Goal: Task Accomplishment & Management: Manage account settings

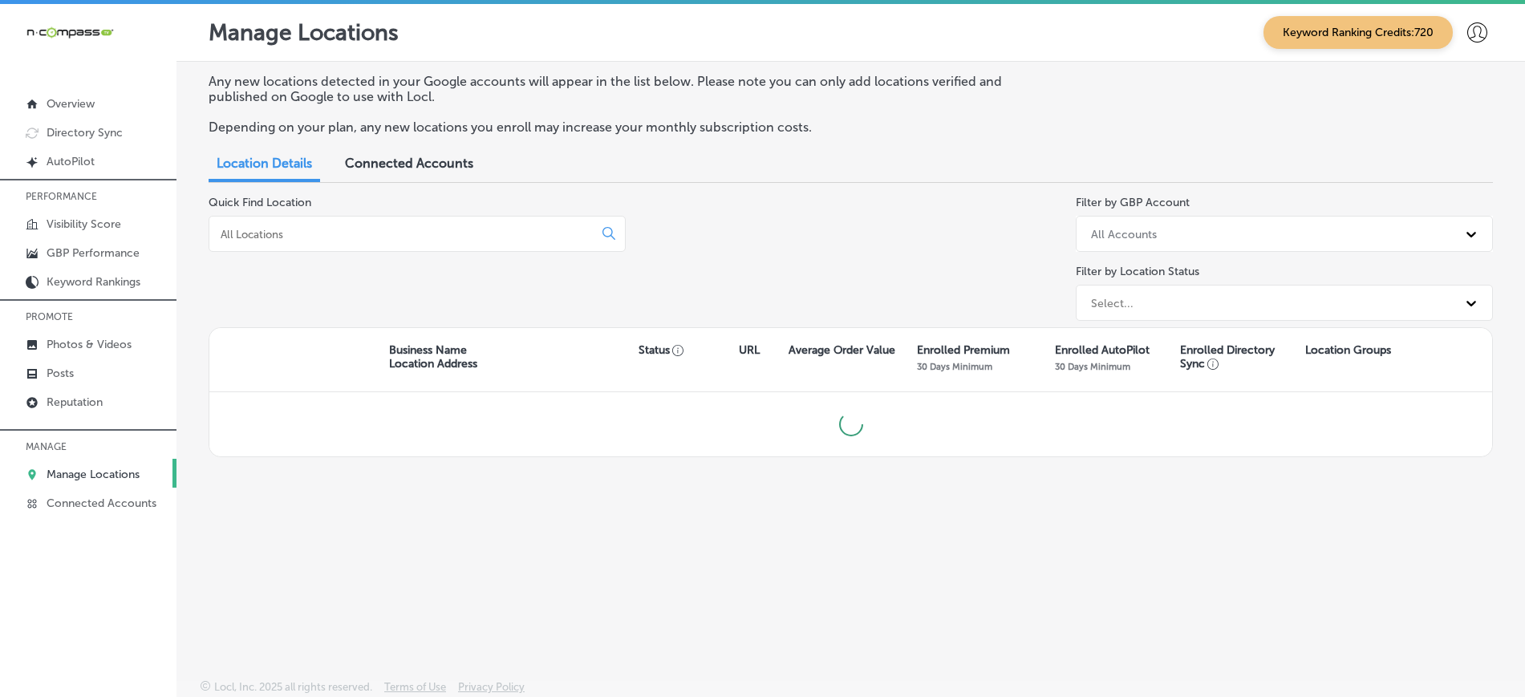
click at [411, 233] on input at bounding box center [404, 234] width 371 height 14
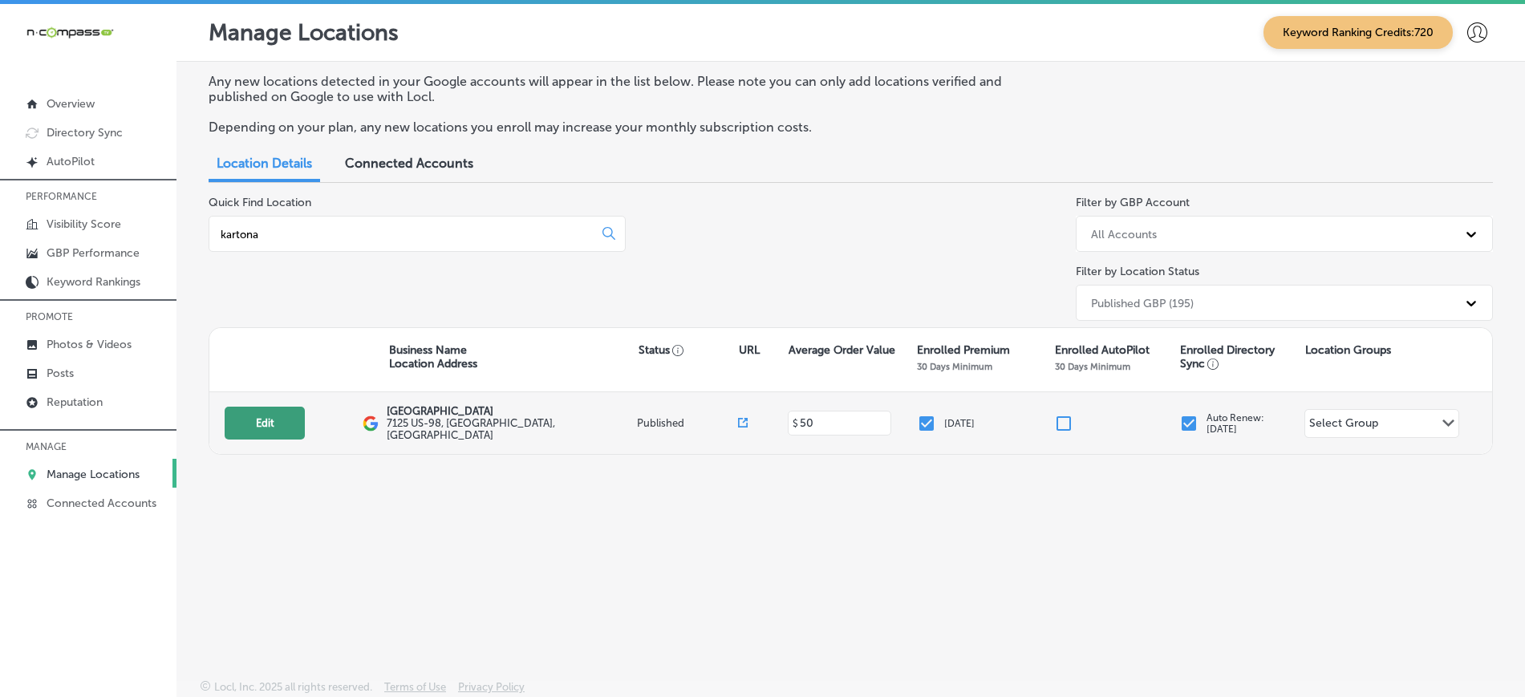
type input "kartona"
click at [274, 415] on button "Edit" at bounding box center [265, 423] width 80 height 33
select select "US"
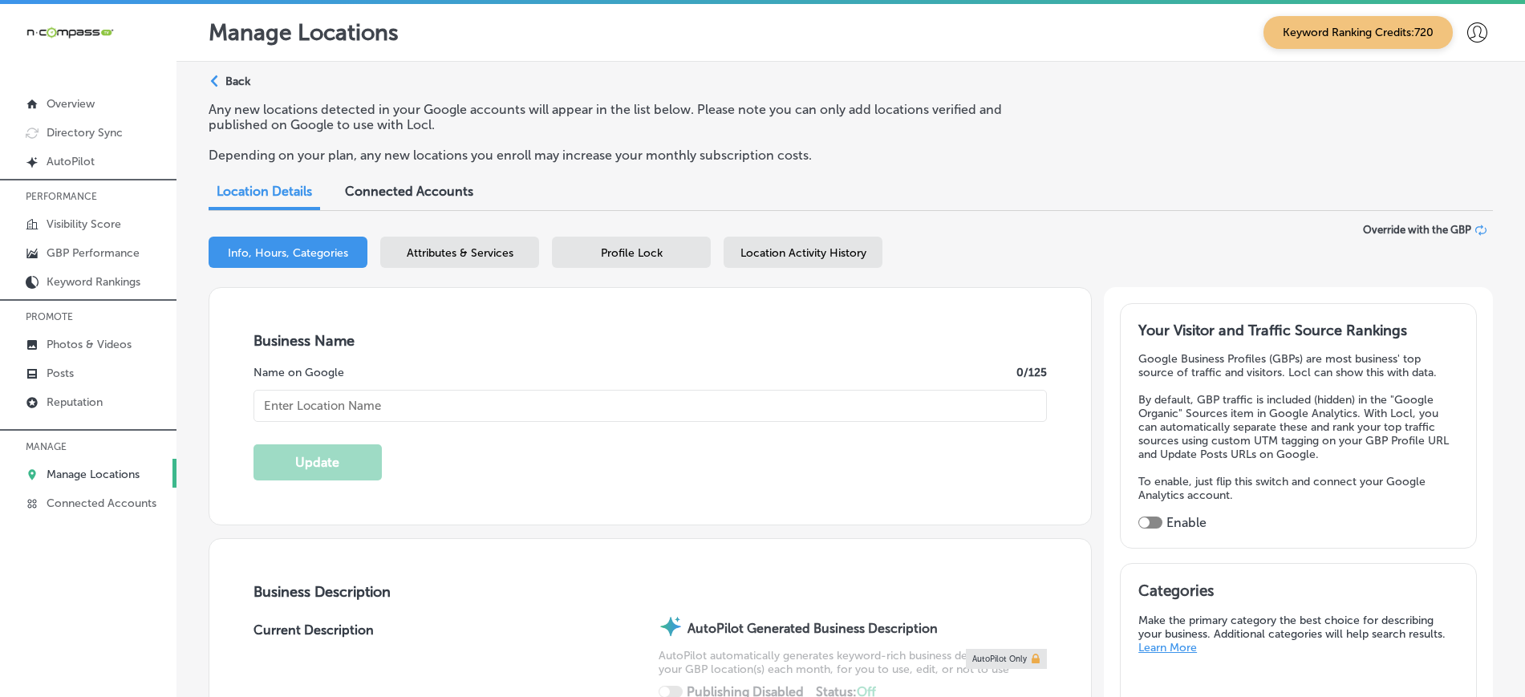
type input "[GEOGRAPHIC_DATA]"
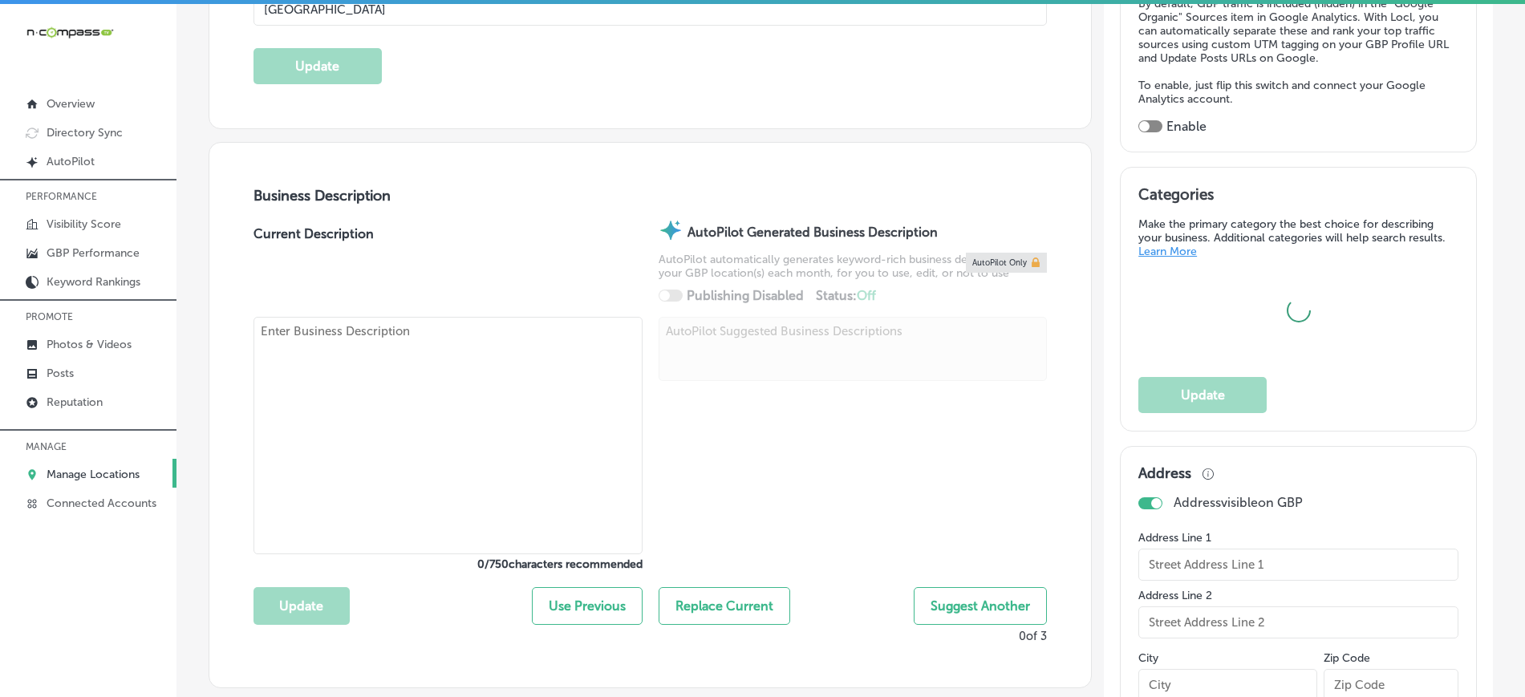
scroll to position [702, 0]
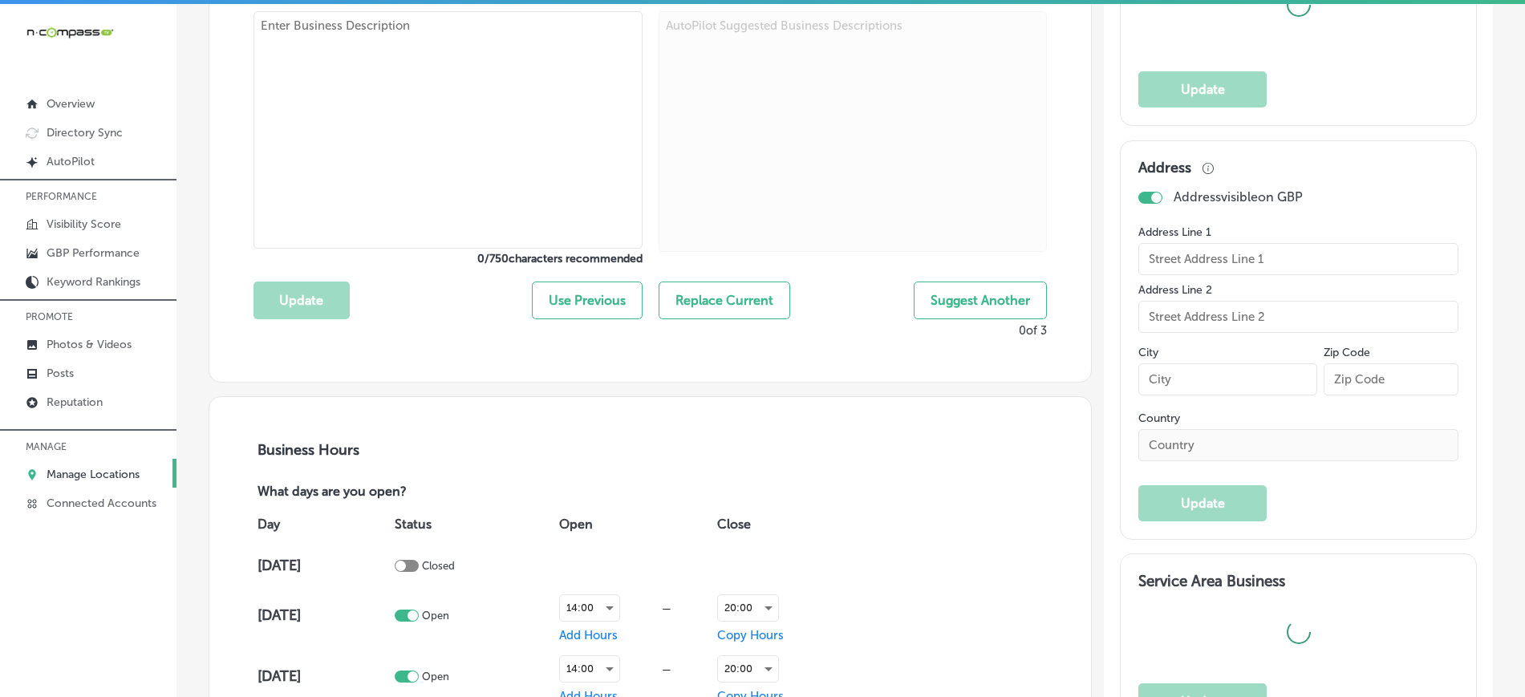
type input "7125 US-98"
type input "[GEOGRAPHIC_DATA]"
type input "32407"
type input "US"
type input "[URL][DOMAIN_NAME]"
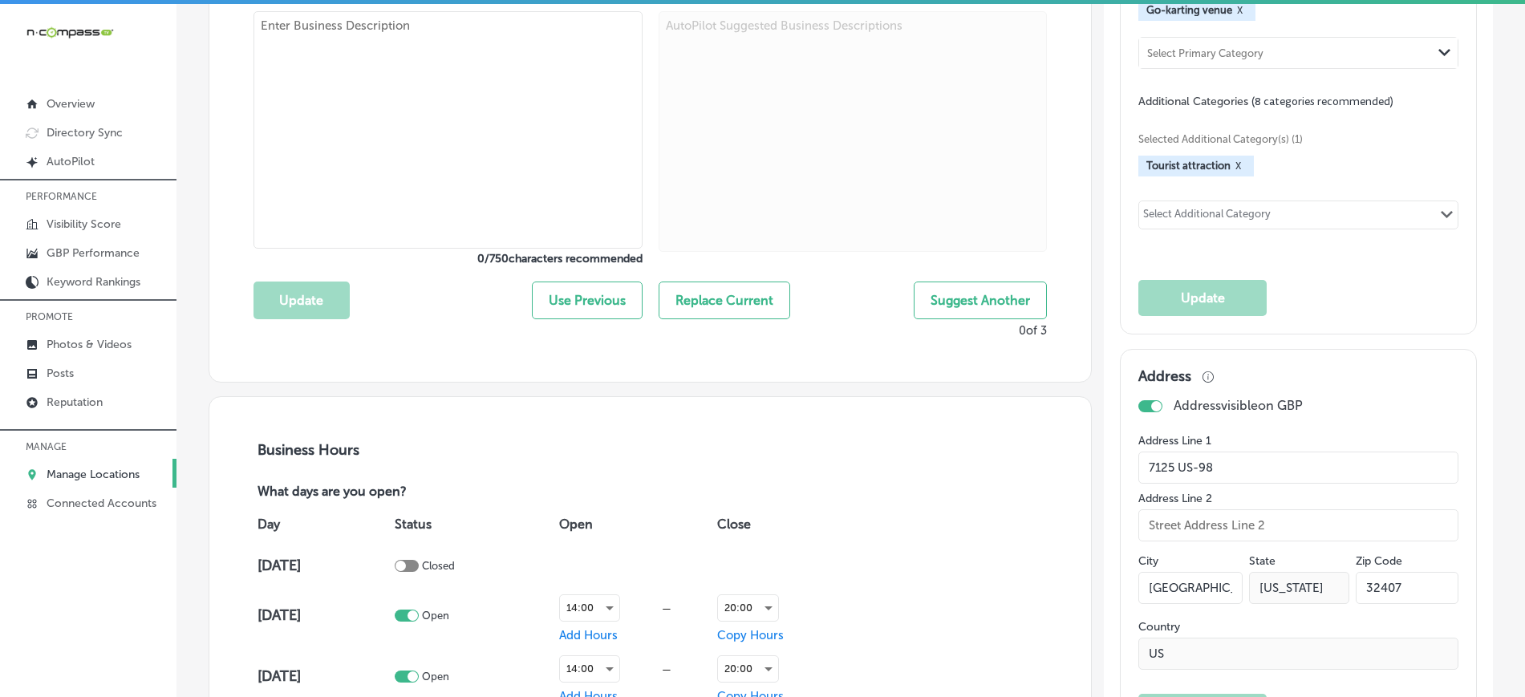
checkbox input "true"
type textarea "Fastest Go-Karts and Biggest Axe Lanes in the Panhandle!! The Kartona Team welc…"
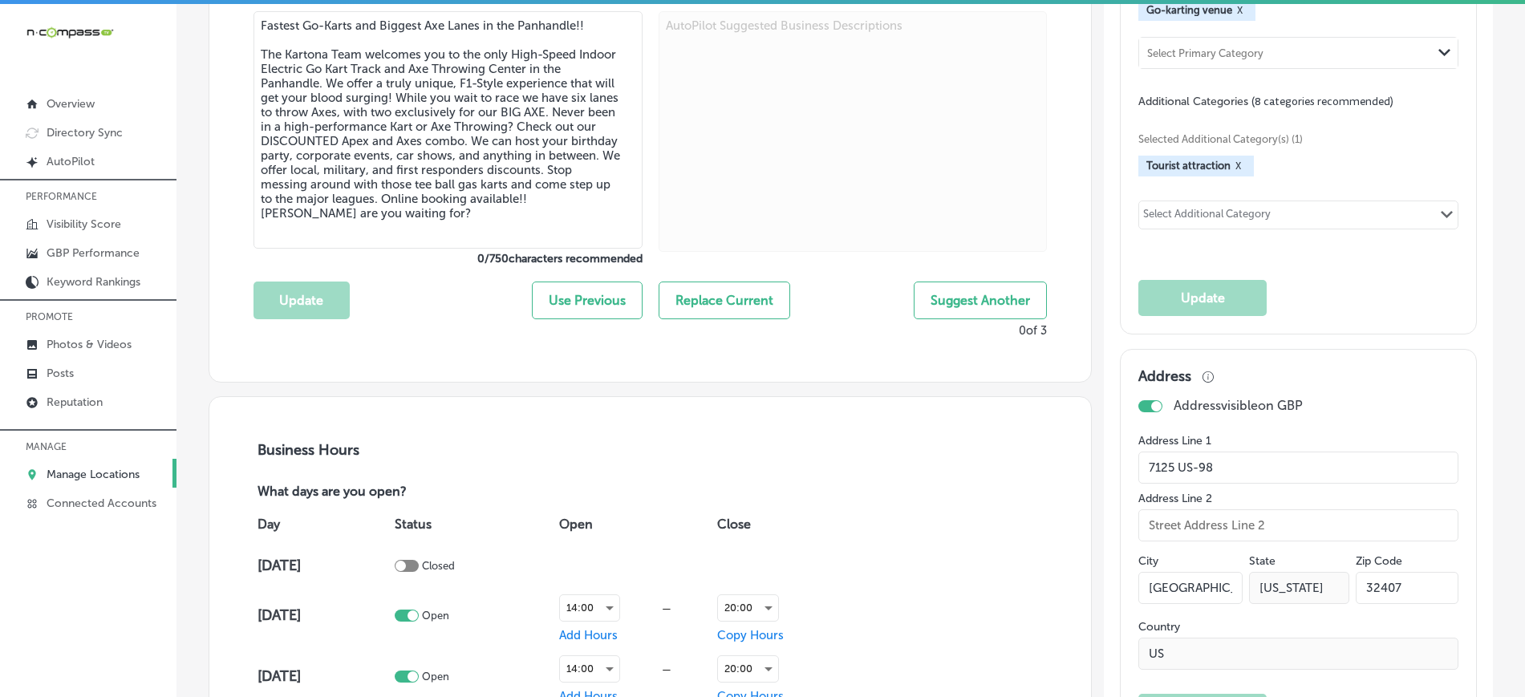
type input "[PHONE_NUMBER]"
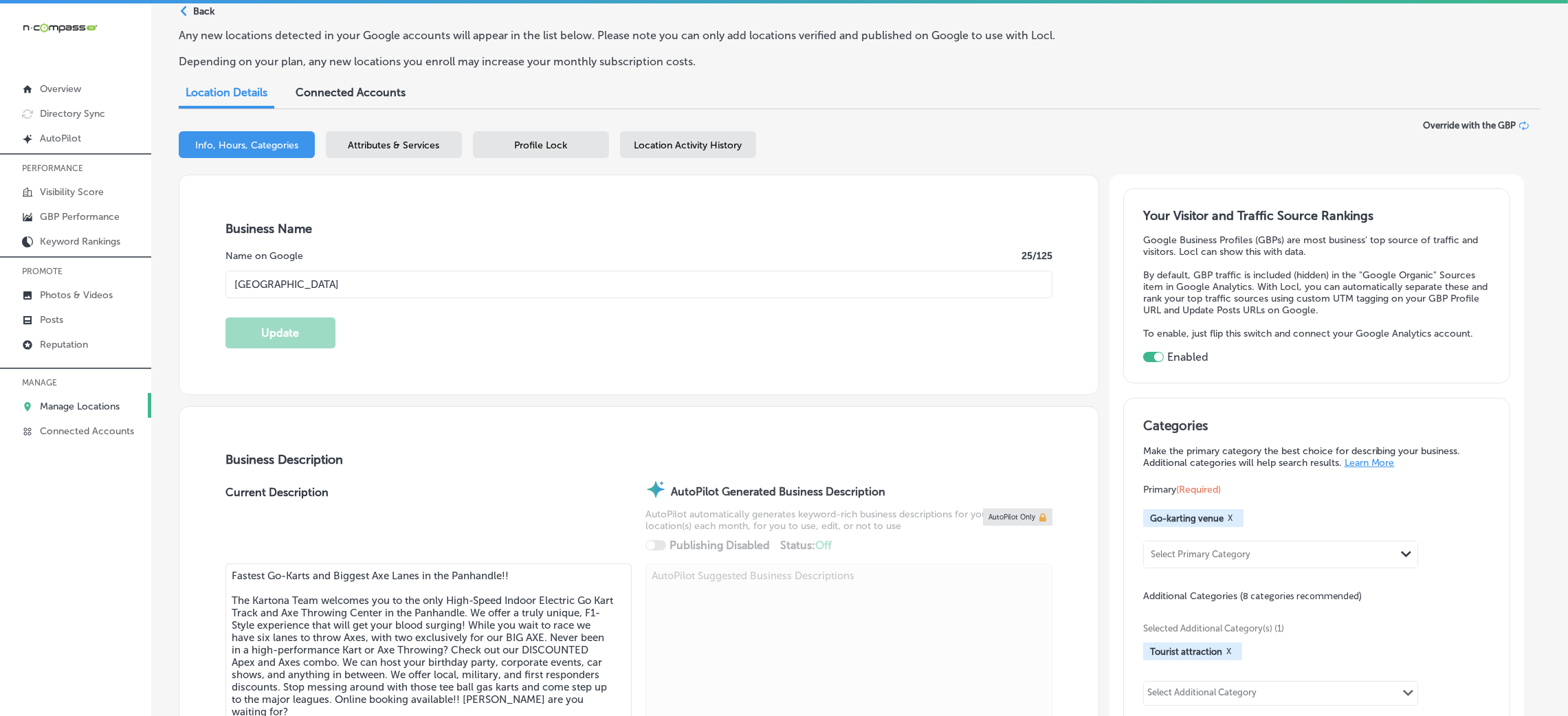
scroll to position [0, 0]
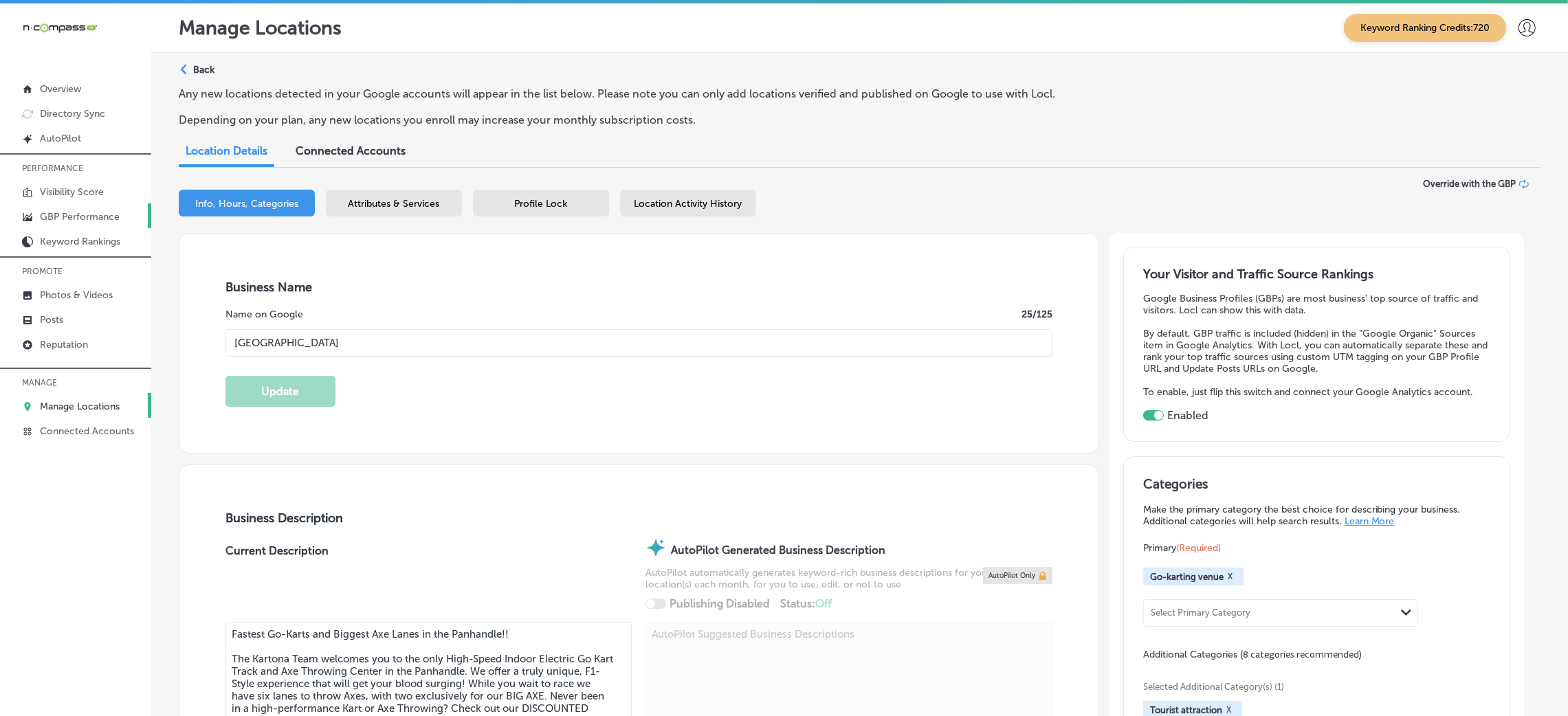
click at [51, 217] on p "GBP Performance" at bounding box center [80, 217] width 80 height 12
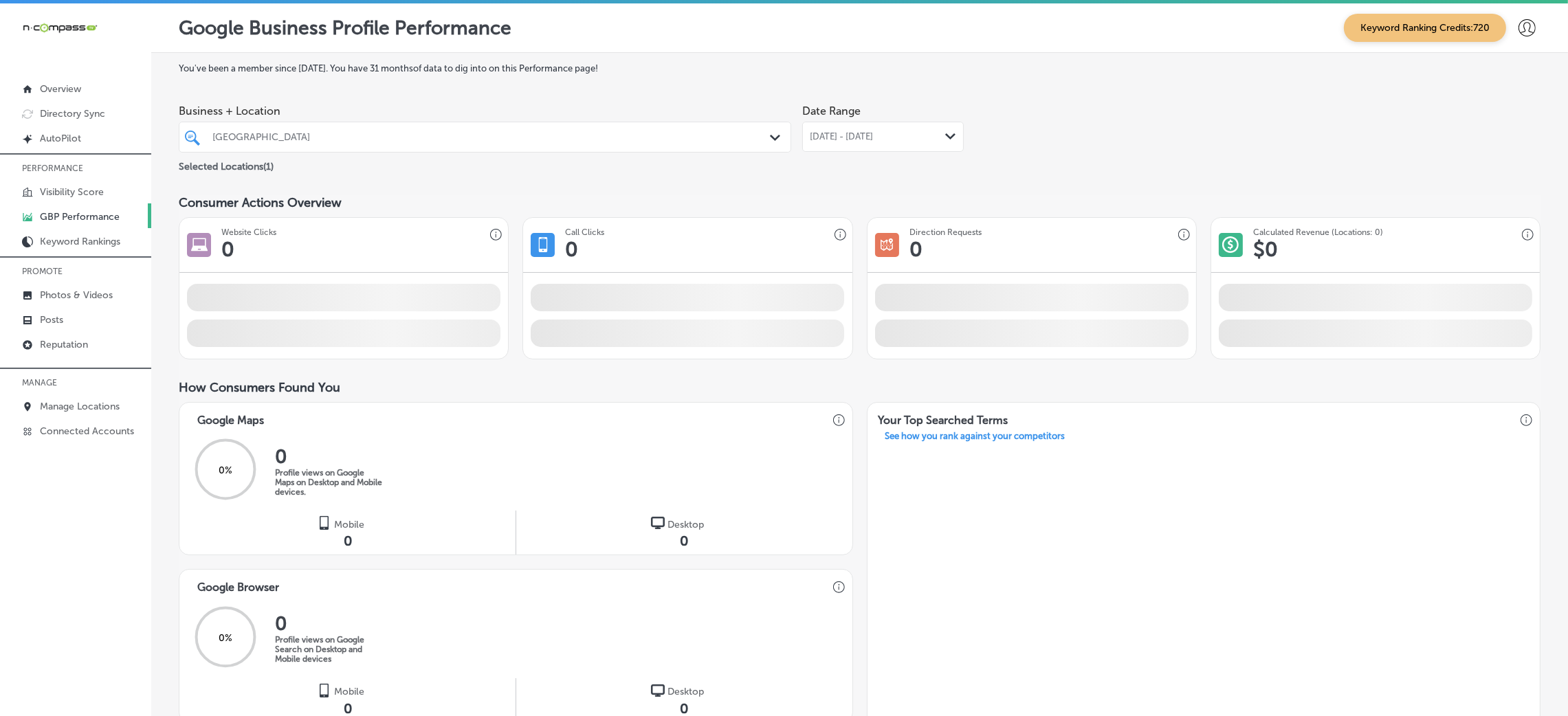
click at [873, 131] on span "[DATE] - [DATE]" at bounding box center [841, 136] width 63 height 11
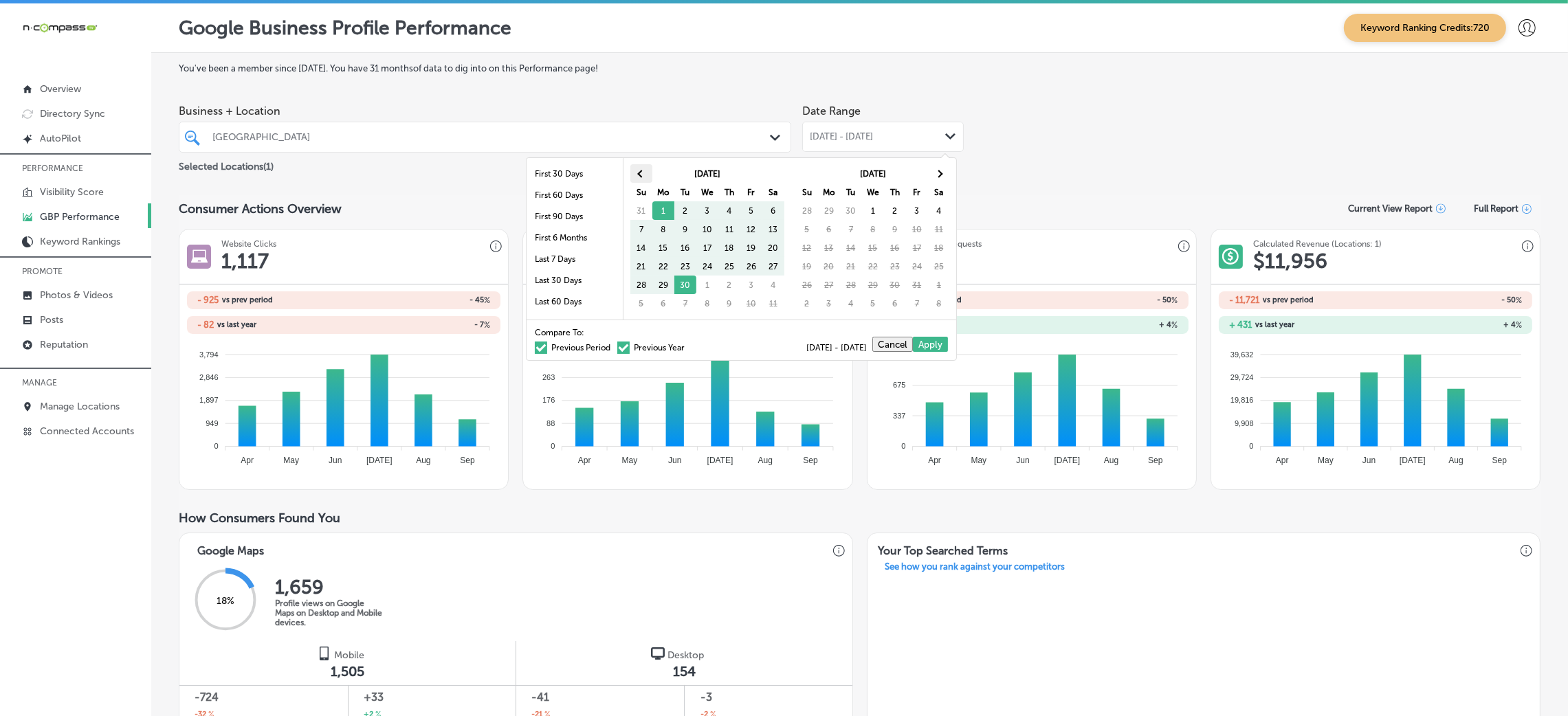
click at [634, 169] on th at bounding box center [642, 174] width 22 height 19
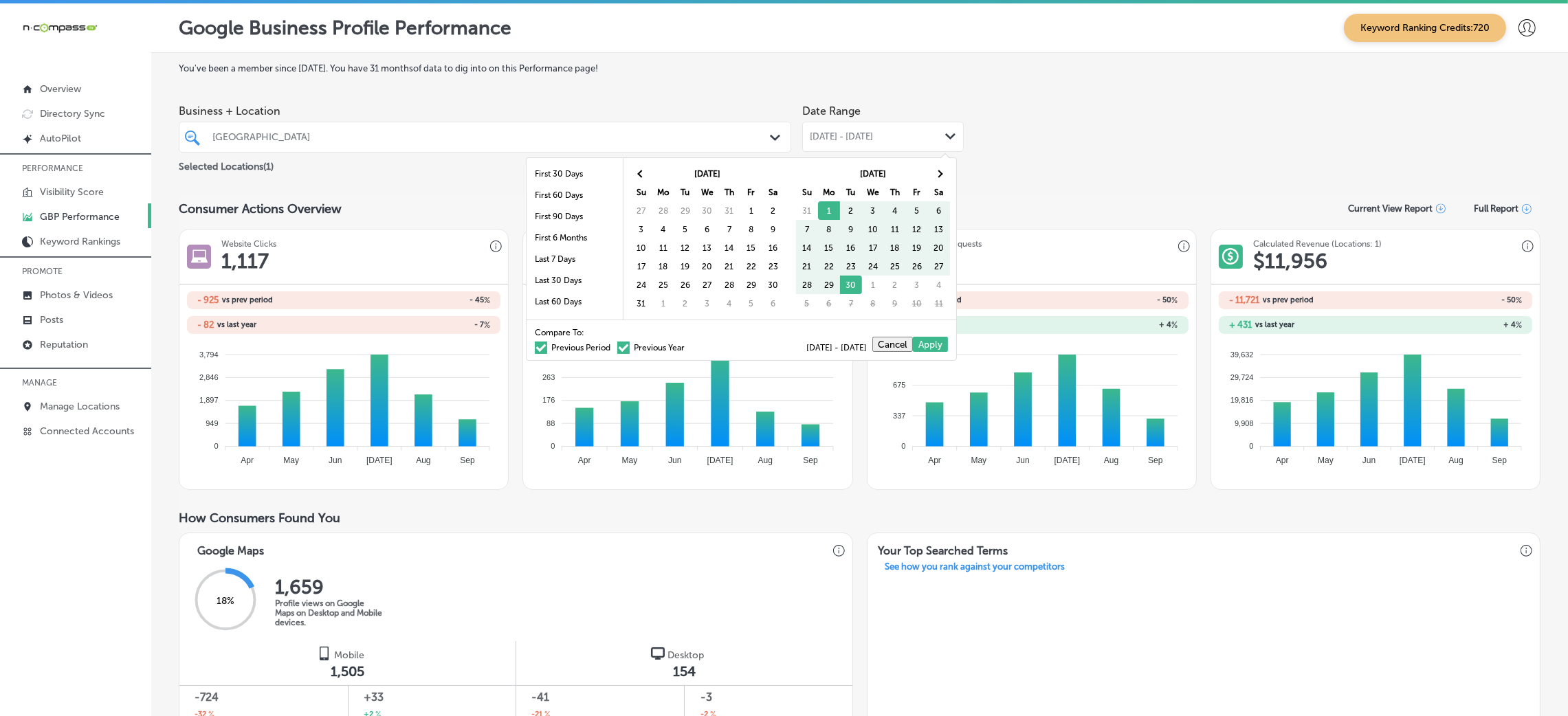
click at [634, 167] on th at bounding box center [642, 174] width 22 height 19
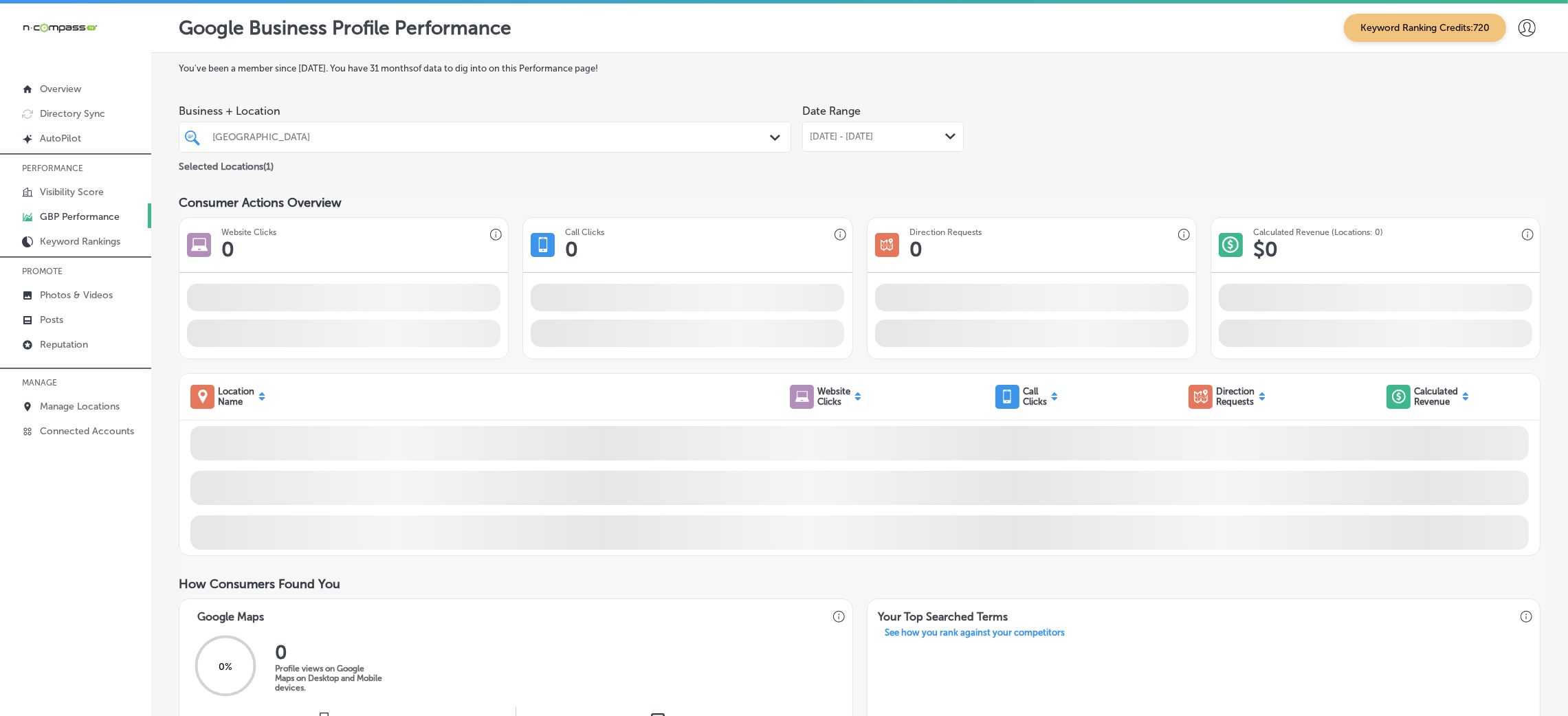
click at [859, 127] on div "[DATE] - [DATE] Path Created with Sketch." at bounding box center [883, 136] width 161 height 30
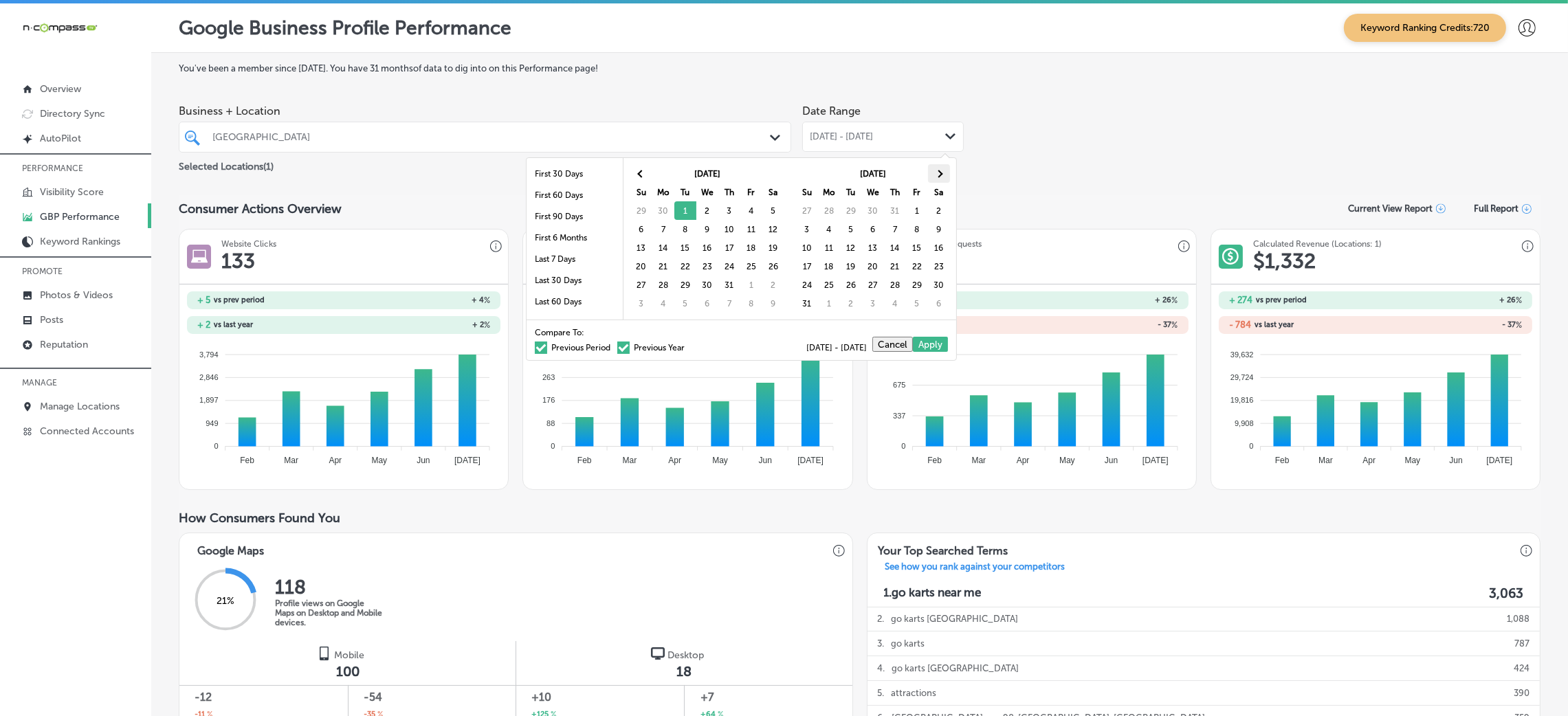
click at [937, 172] on span at bounding box center [938, 173] width 8 height 8
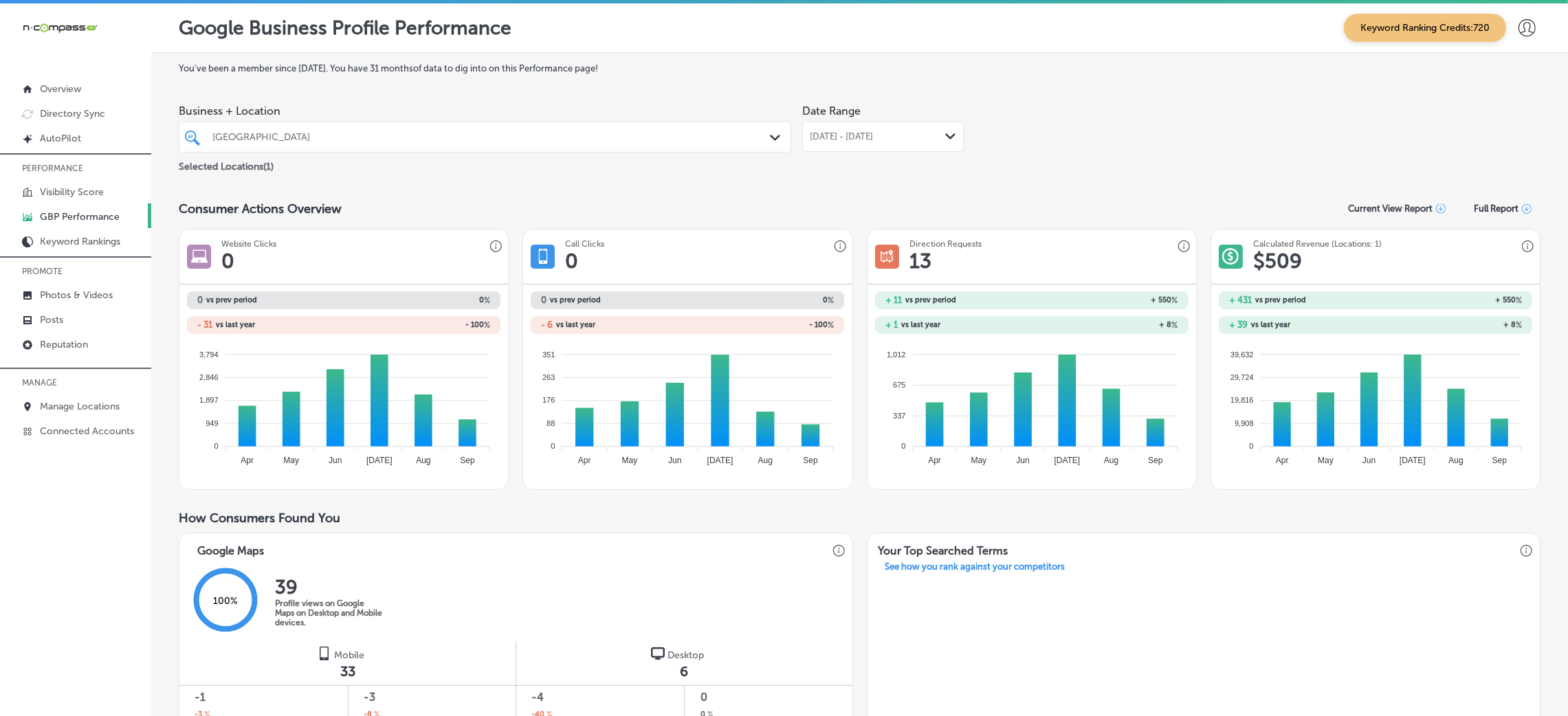
click at [873, 139] on span "[DATE] - [DATE]" at bounding box center [841, 136] width 63 height 11
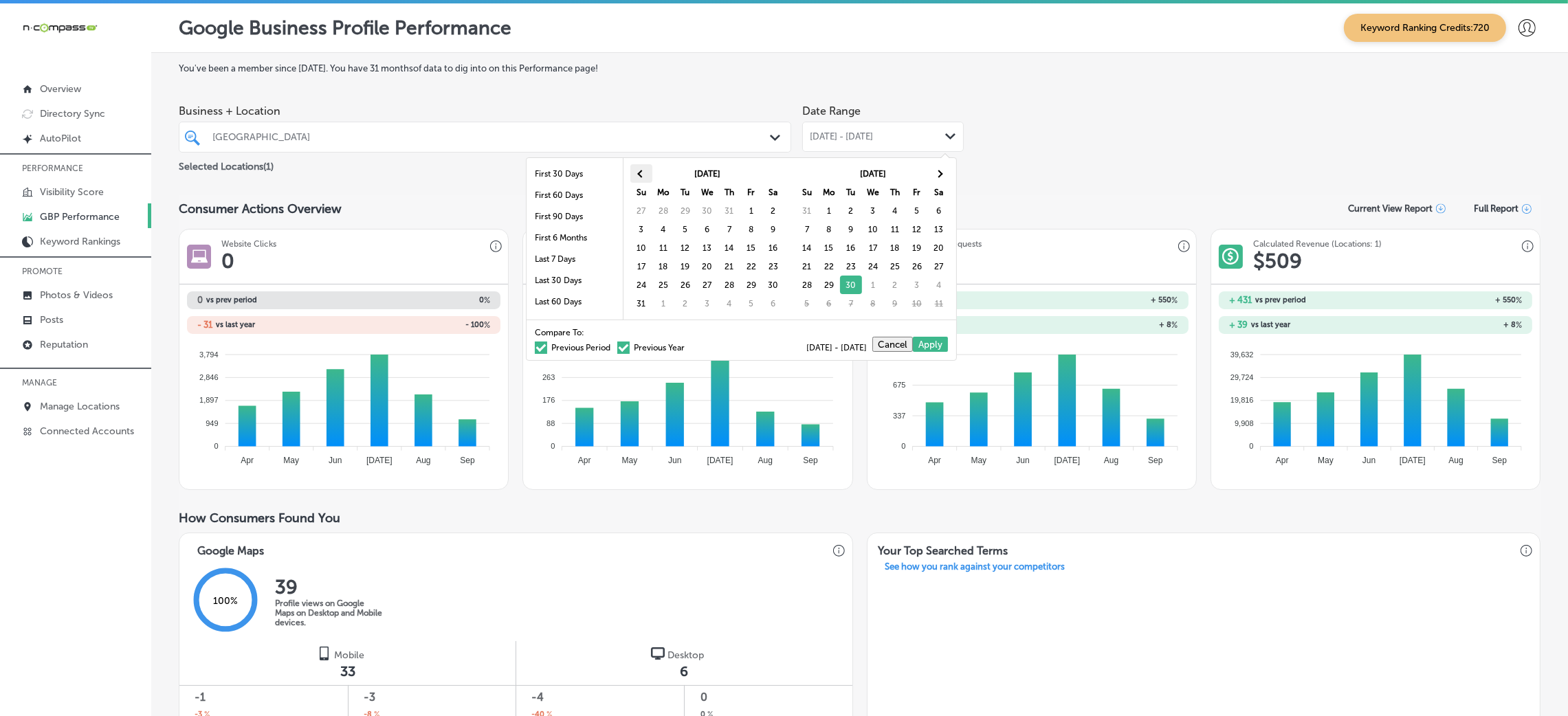
click at [640, 181] on th at bounding box center [642, 174] width 22 height 19
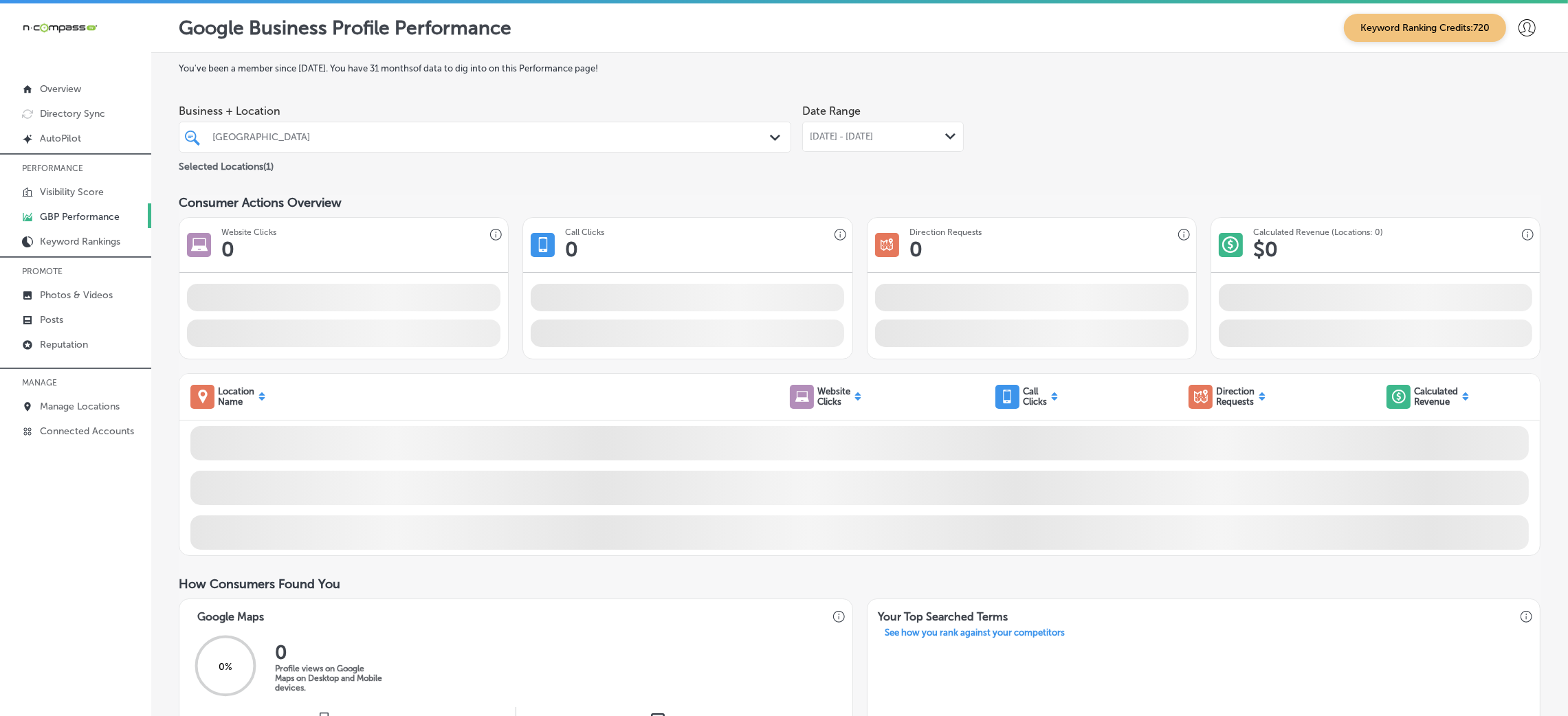
click at [914, 142] on div "[DATE] - [DATE] Path Created with Sketch." at bounding box center [883, 136] width 147 height 11
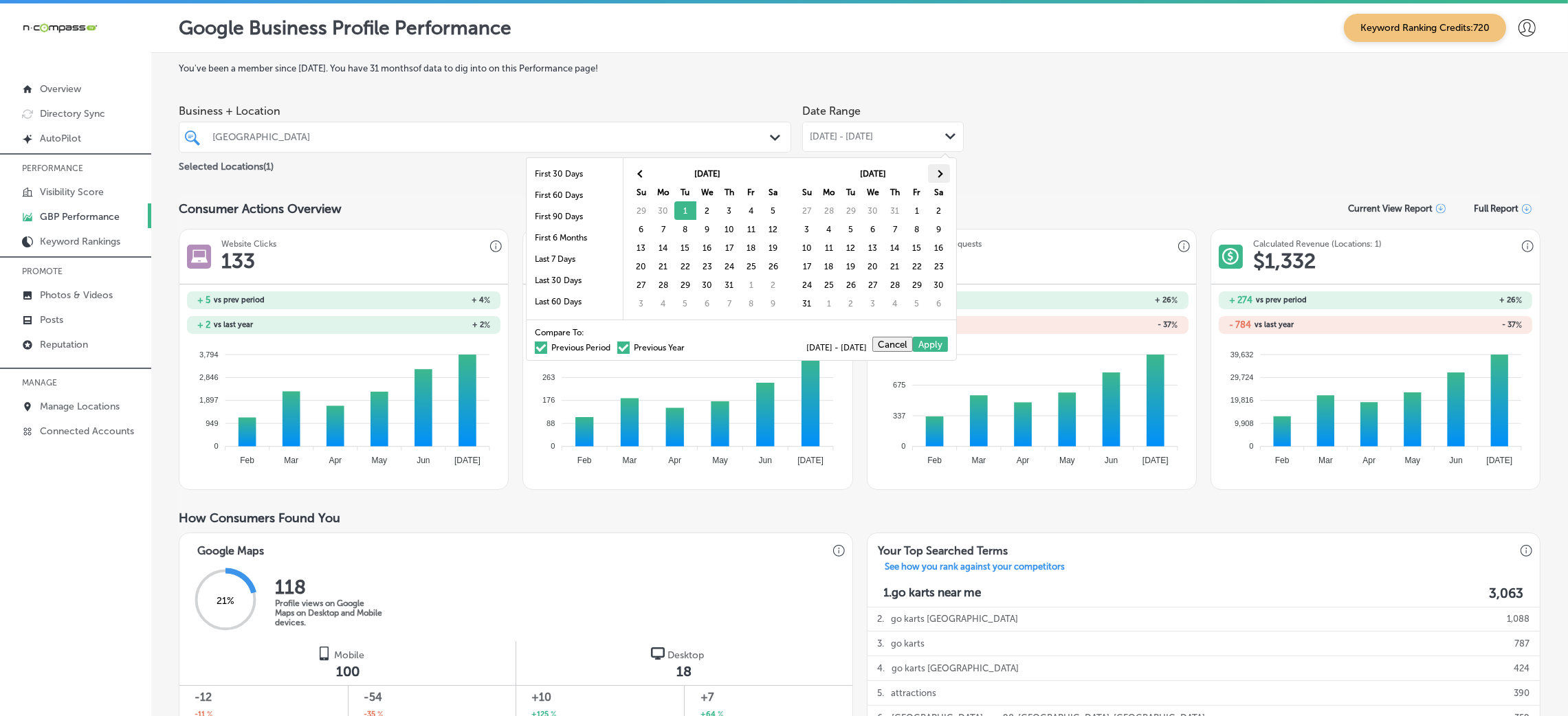
click at [939, 172] on span at bounding box center [938, 173] width 8 height 8
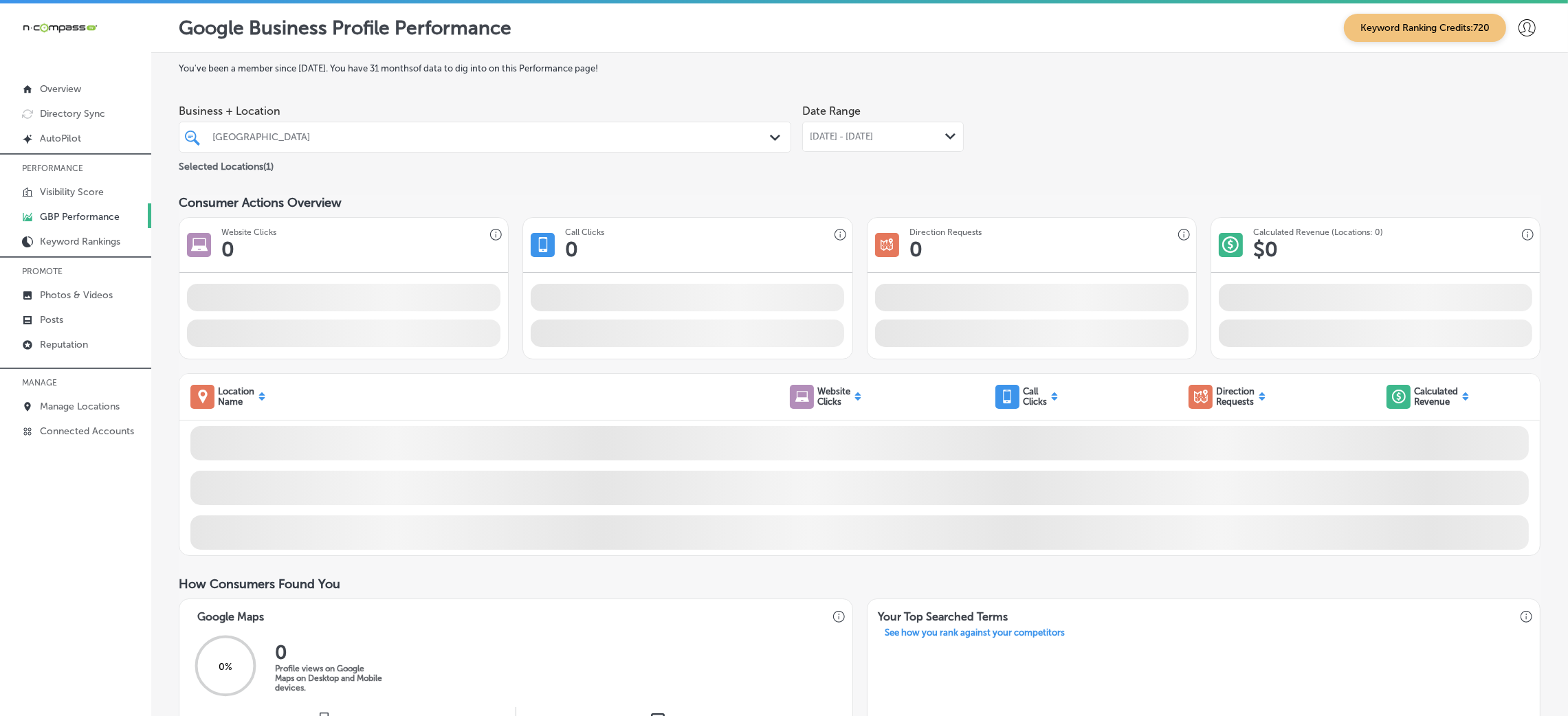
click at [1040, 160] on div "Business + Location [GEOGRAPHIC_DATA] Path Created with Sketch. Selected Locati…" at bounding box center [859, 136] width 1362 height 77
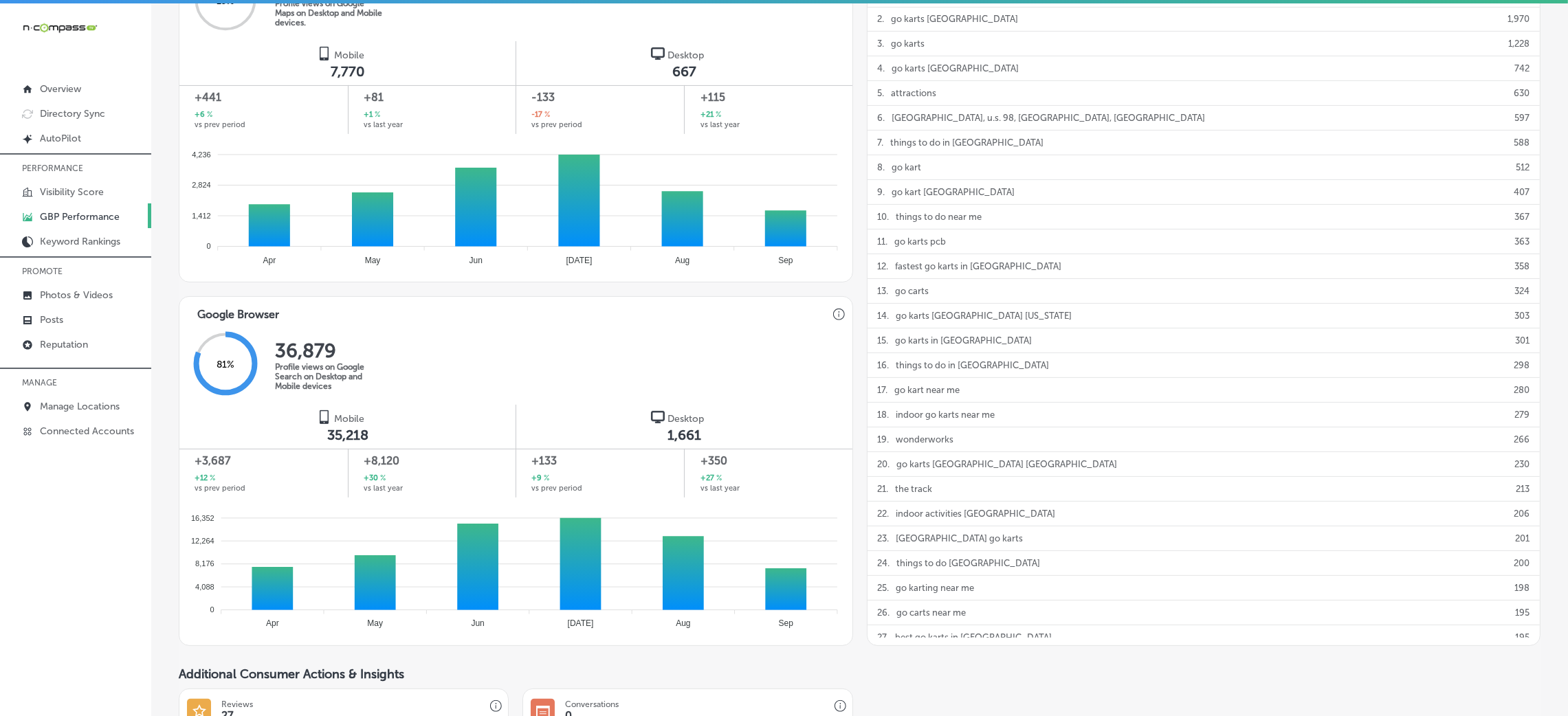
scroll to position [721, 0]
